Goal: Use online tool/utility: Utilize a website feature to perform a specific function

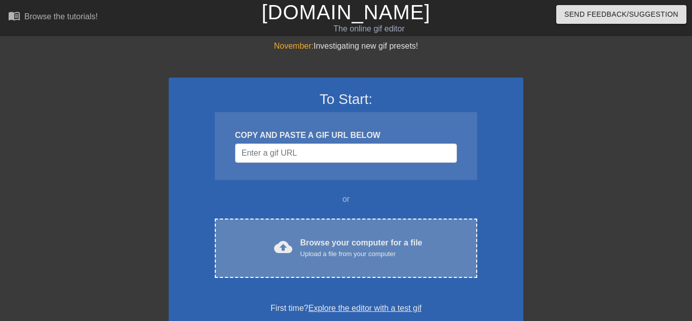
click at [301, 232] on div "cloud_upload Browse your computer for a file Upload a file from your computer C…" at bounding box center [346, 247] width 263 height 59
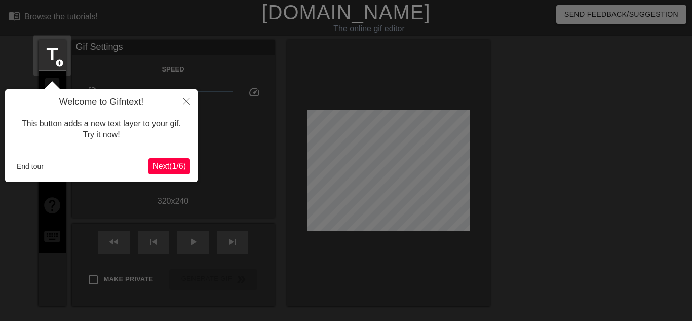
scroll to position [25, 0]
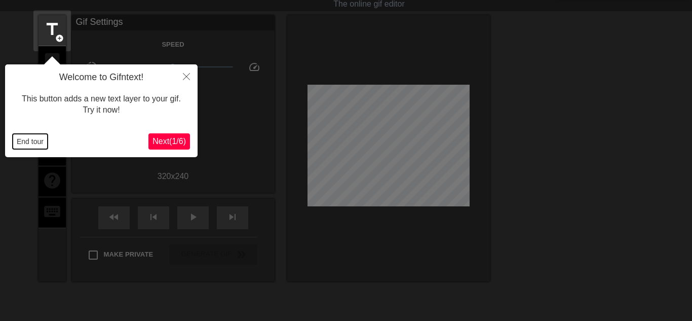
click at [15, 145] on button "End tour" at bounding box center [30, 141] width 35 height 15
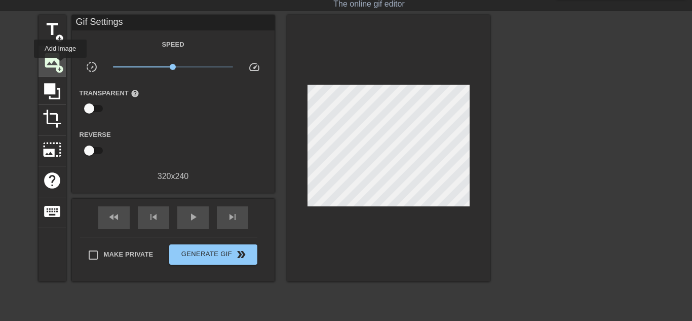
click at [60, 65] on span "add_circle" at bounding box center [59, 69] width 9 height 9
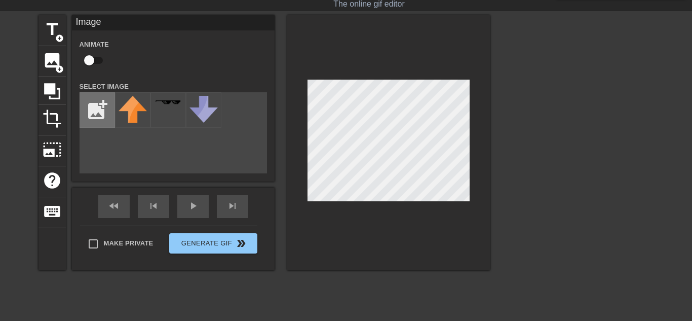
click at [98, 103] on input "file" at bounding box center [97, 110] width 34 height 34
type input "C:\fakepath\Untitled_Project__9_-removebg-preview (1).png"
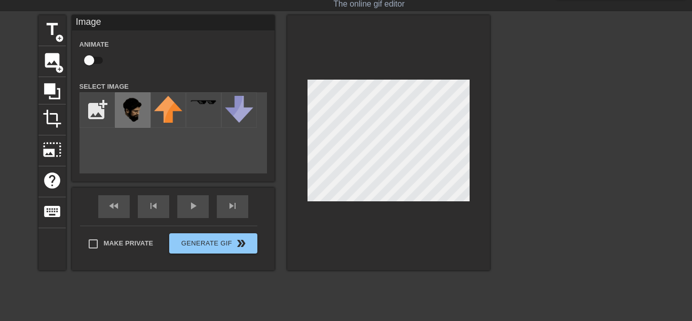
click at [116, 115] on div at bounding box center [132, 109] width 35 height 35
click at [227, 210] on span "skip_next" at bounding box center [233, 206] width 12 height 12
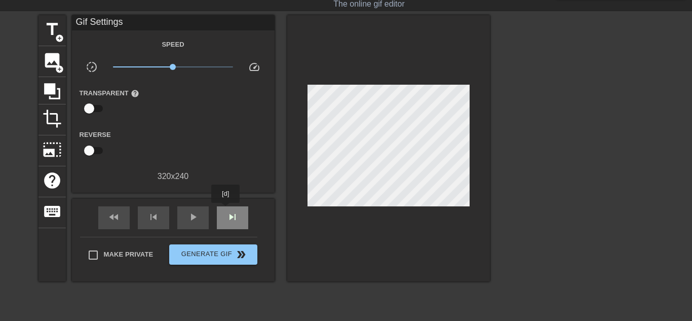
click at [227, 211] on span "skip_next" at bounding box center [233, 217] width 12 height 12
click at [225, 213] on div "skip_next" at bounding box center [232, 217] width 31 height 23
click at [225, 212] on div "skip_next" at bounding box center [232, 217] width 31 height 23
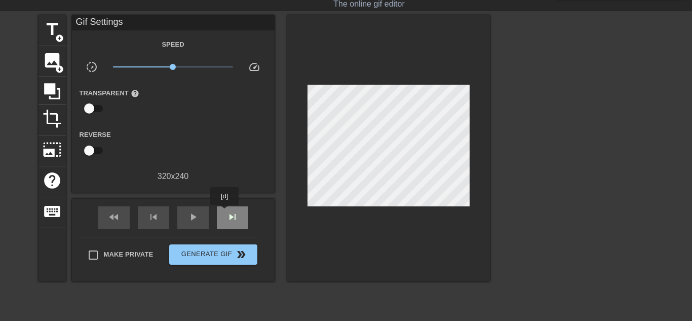
click at [225, 212] on div "skip_next" at bounding box center [232, 217] width 31 height 23
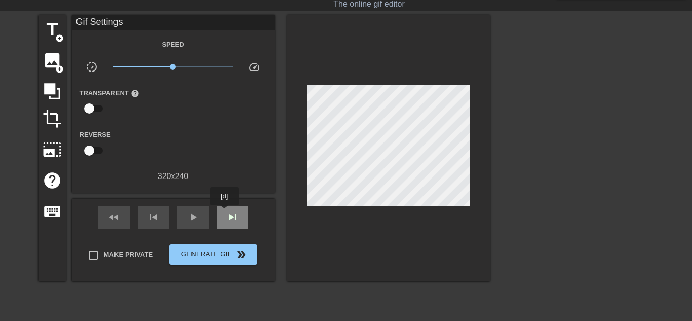
click at [225, 212] on div "skip_next" at bounding box center [232, 217] width 31 height 23
click at [192, 211] on span "play_arrow" at bounding box center [193, 217] width 12 height 12
click at [192, 211] on span "pause" at bounding box center [193, 217] width 12 height 12
click at [129, 209] on div "fast_rewind" at bounding box center [113, 217] width 31 height 23
